Goal: Navigation & Orientation: Find specific page/section

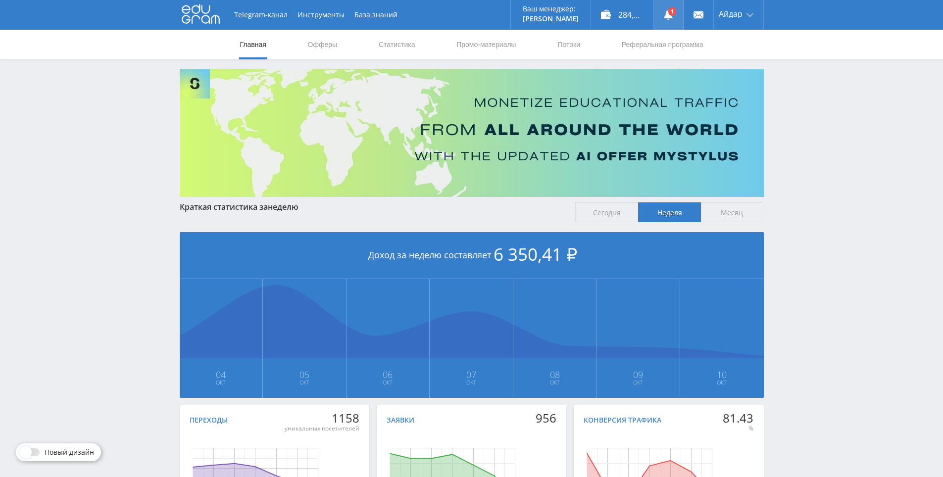
click at [674, 14] on link at bounding box center [668, 15] width 30 height 30
click at [853, 298] on div "Telegram-канал Инструменты База знаний Ваш менеджер: Alex Alex Online @edugram_…" at bounding box center [471, 293] width 943 height 587
click at [675, 12] on link at bounding box center [668, 15] width 30 height 30
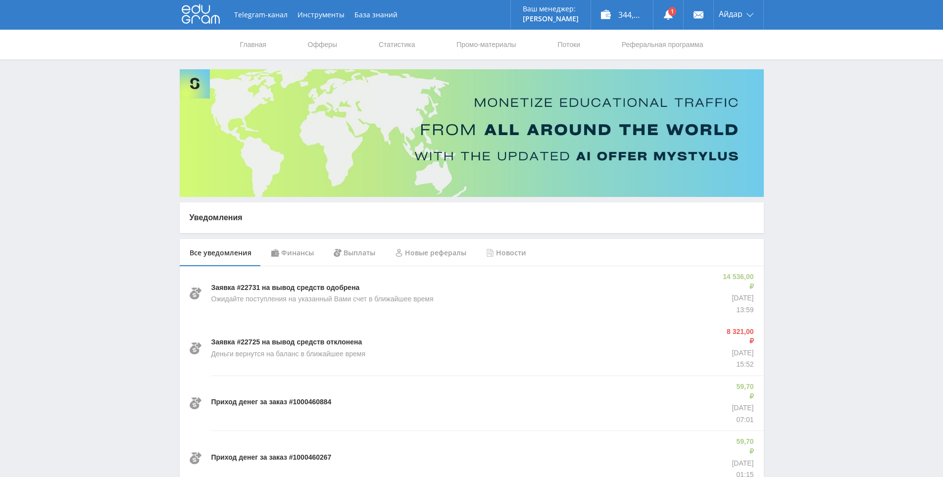
drag, startPoint x: 485, startPoint y: 339, endPoint x: 389, endPoint y: 142, distance: 219.1
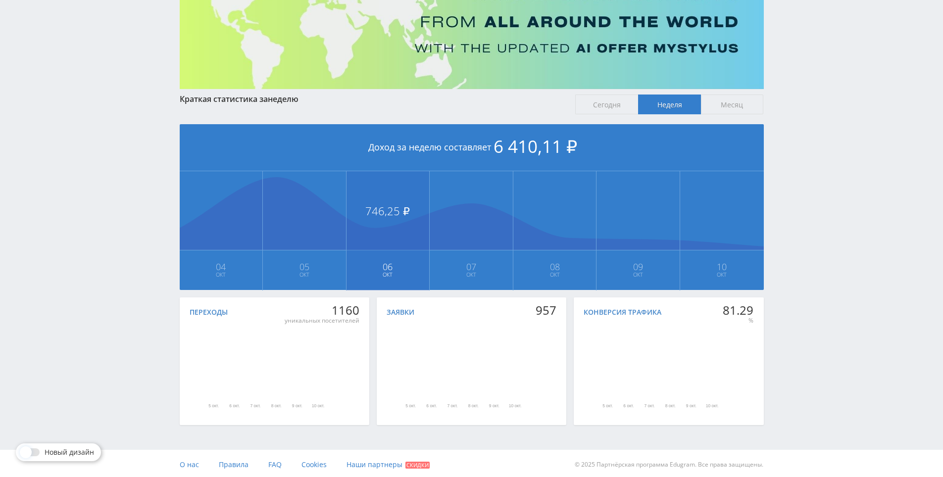
scroll to position [110, 0]
